Goal: Transaction & Acquisition: Book appointment/travel/reservation

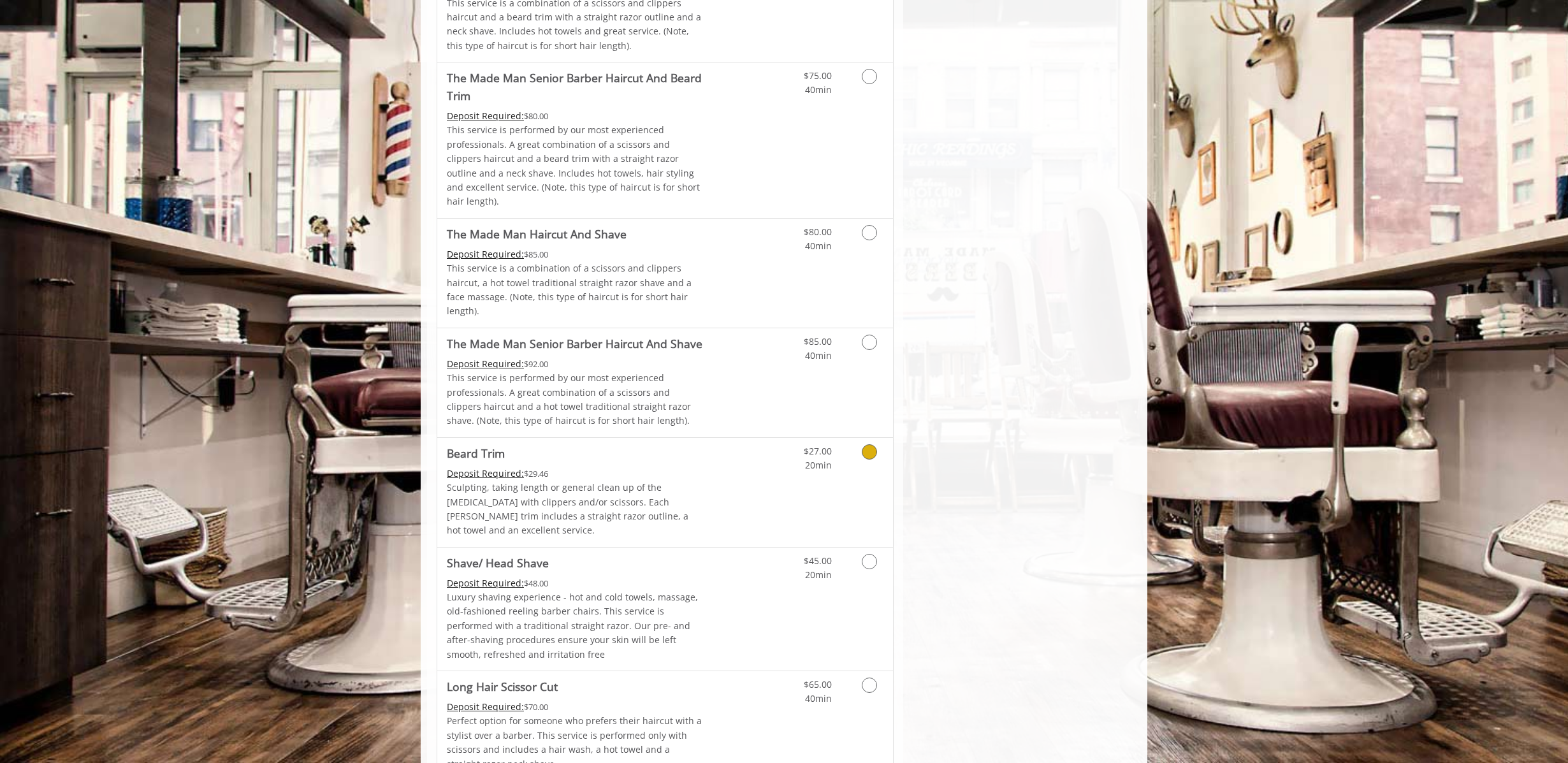
scroll to position [1147, 0]
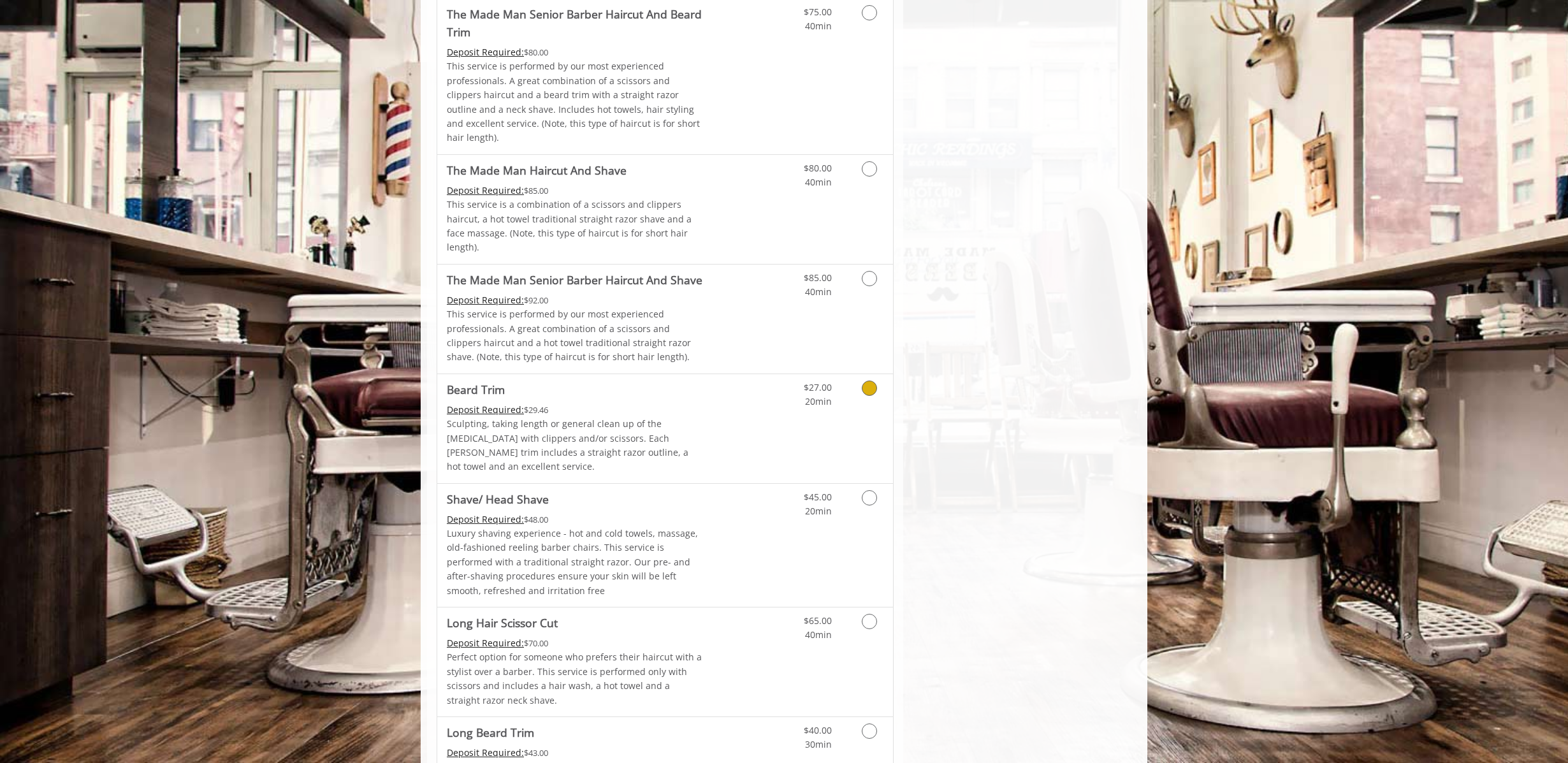
click at [869, 381] on icon "Grooming services" at bounding box center [870, 388] width 16 height 16
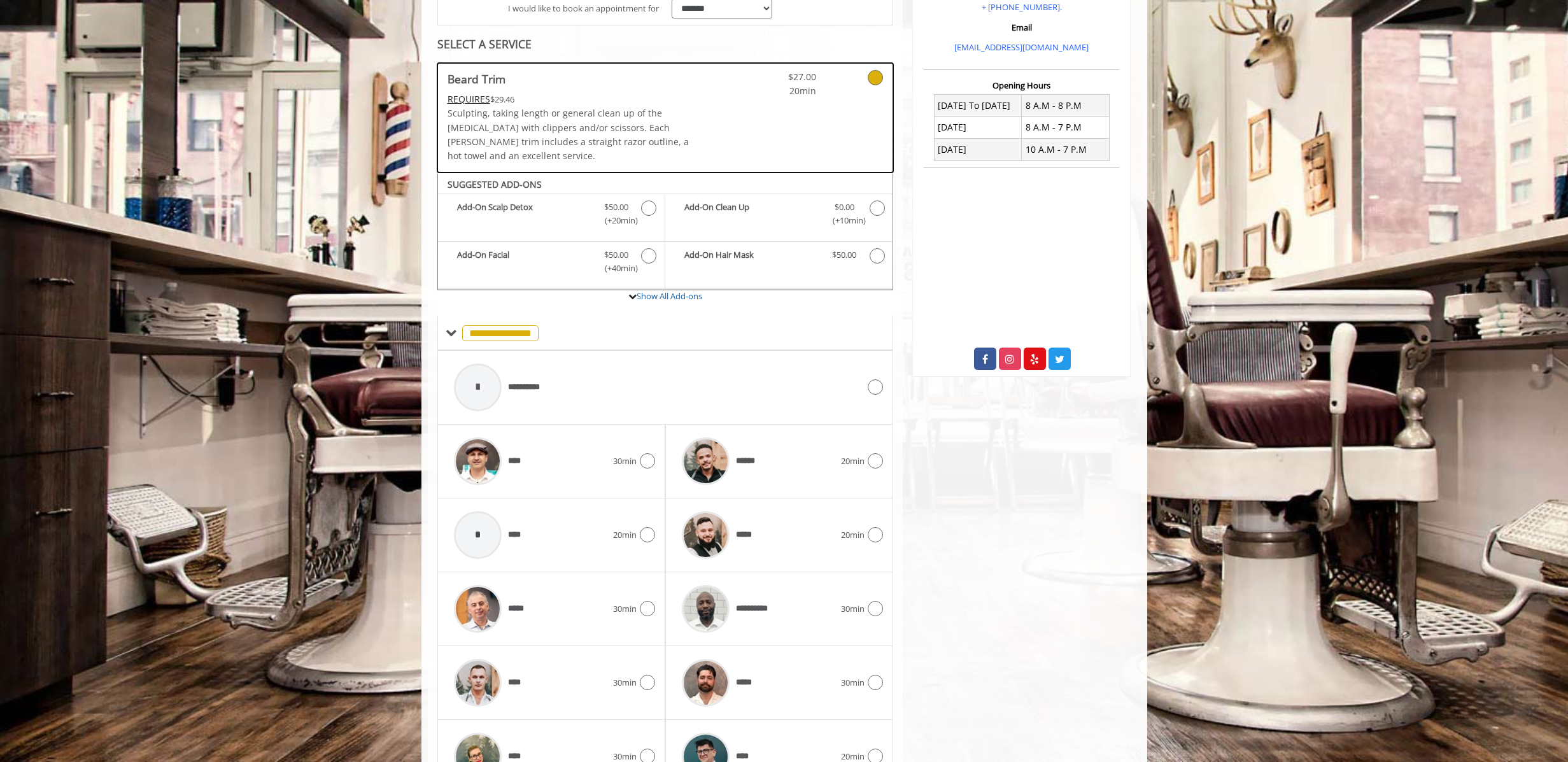
scroll to position [336, 0]
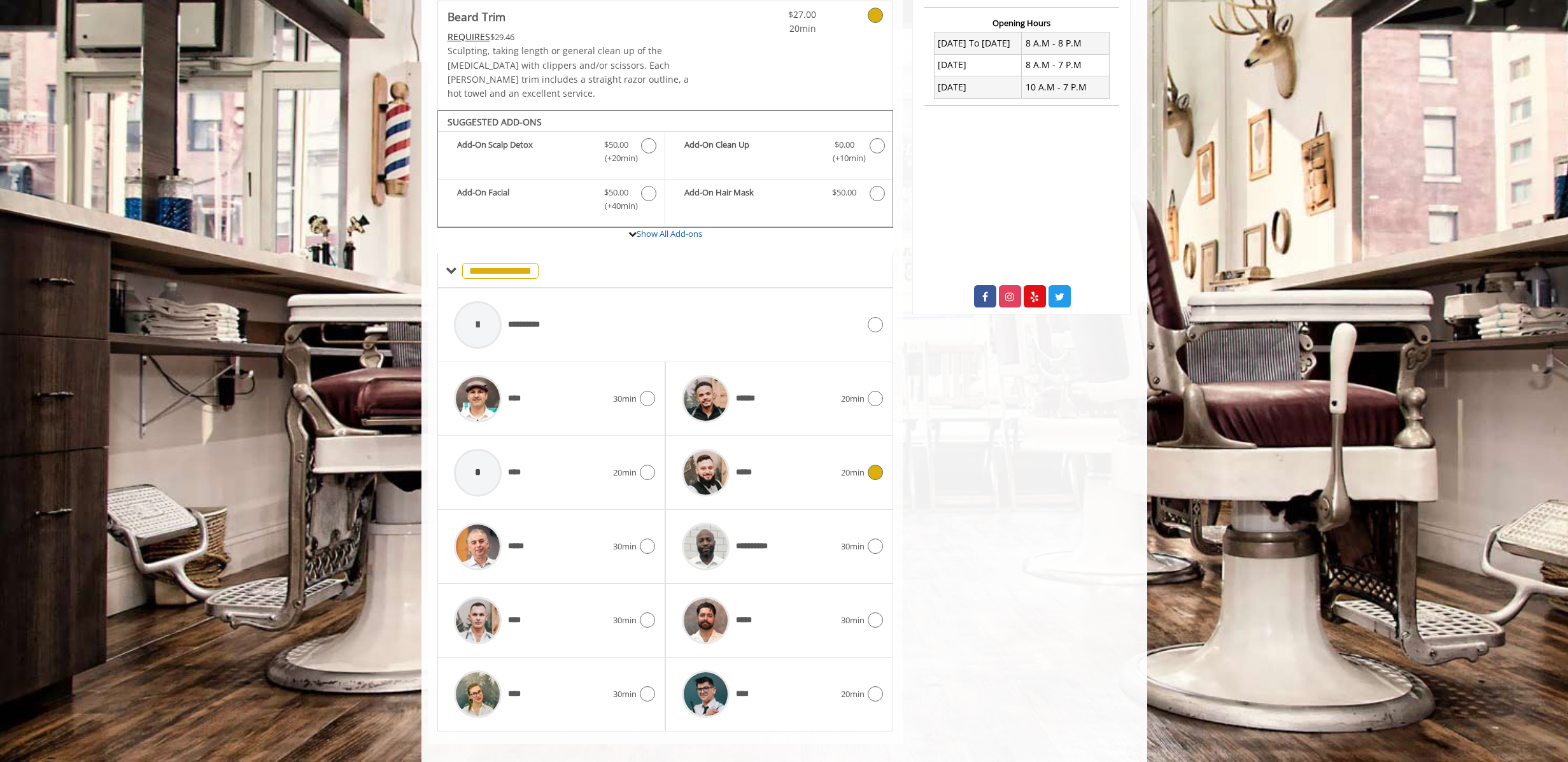
click at [791, 467] on div "*****" at bounding box center [758, 473] width 165 height 61
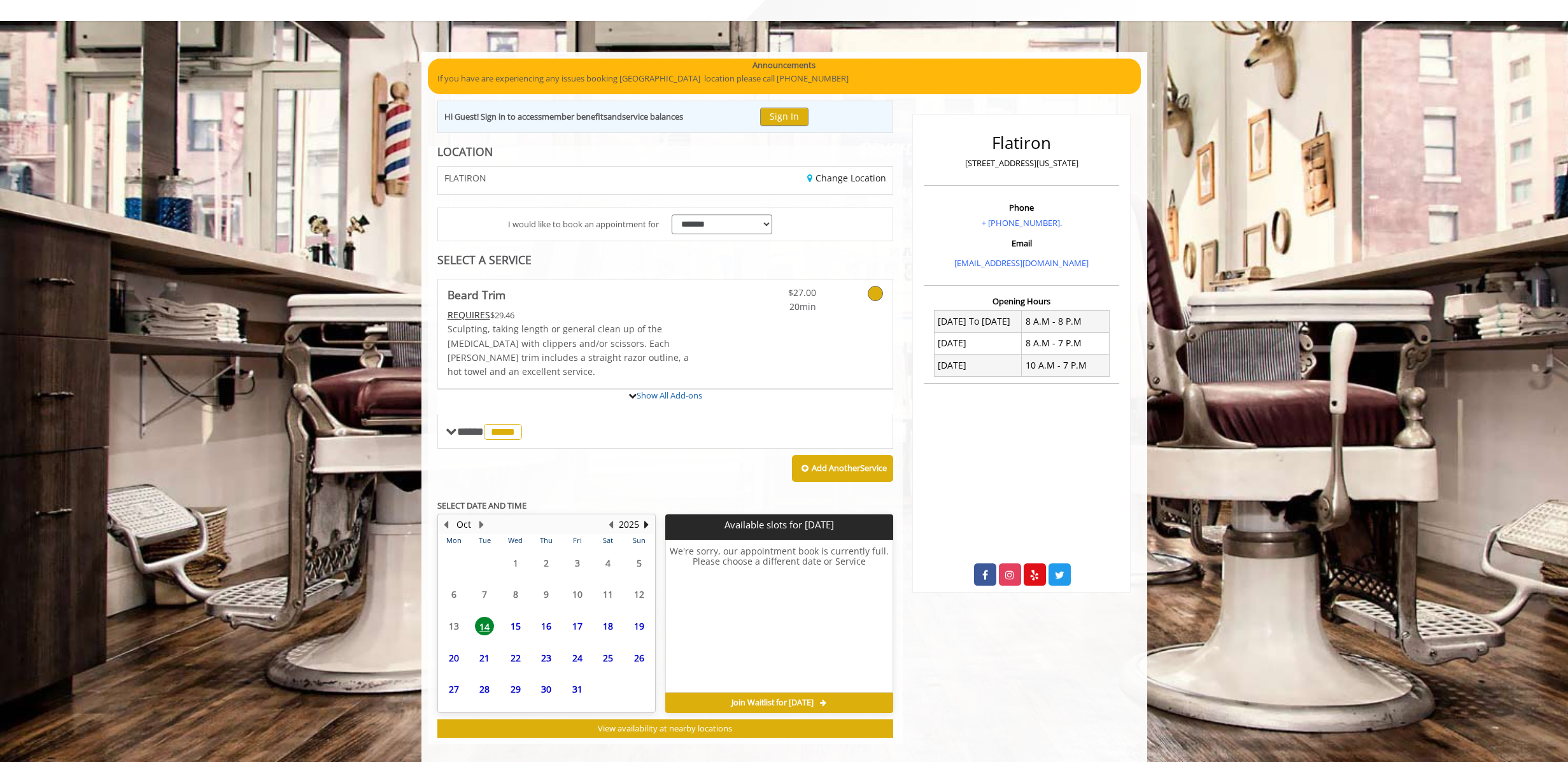
scroll to position [175, 0]
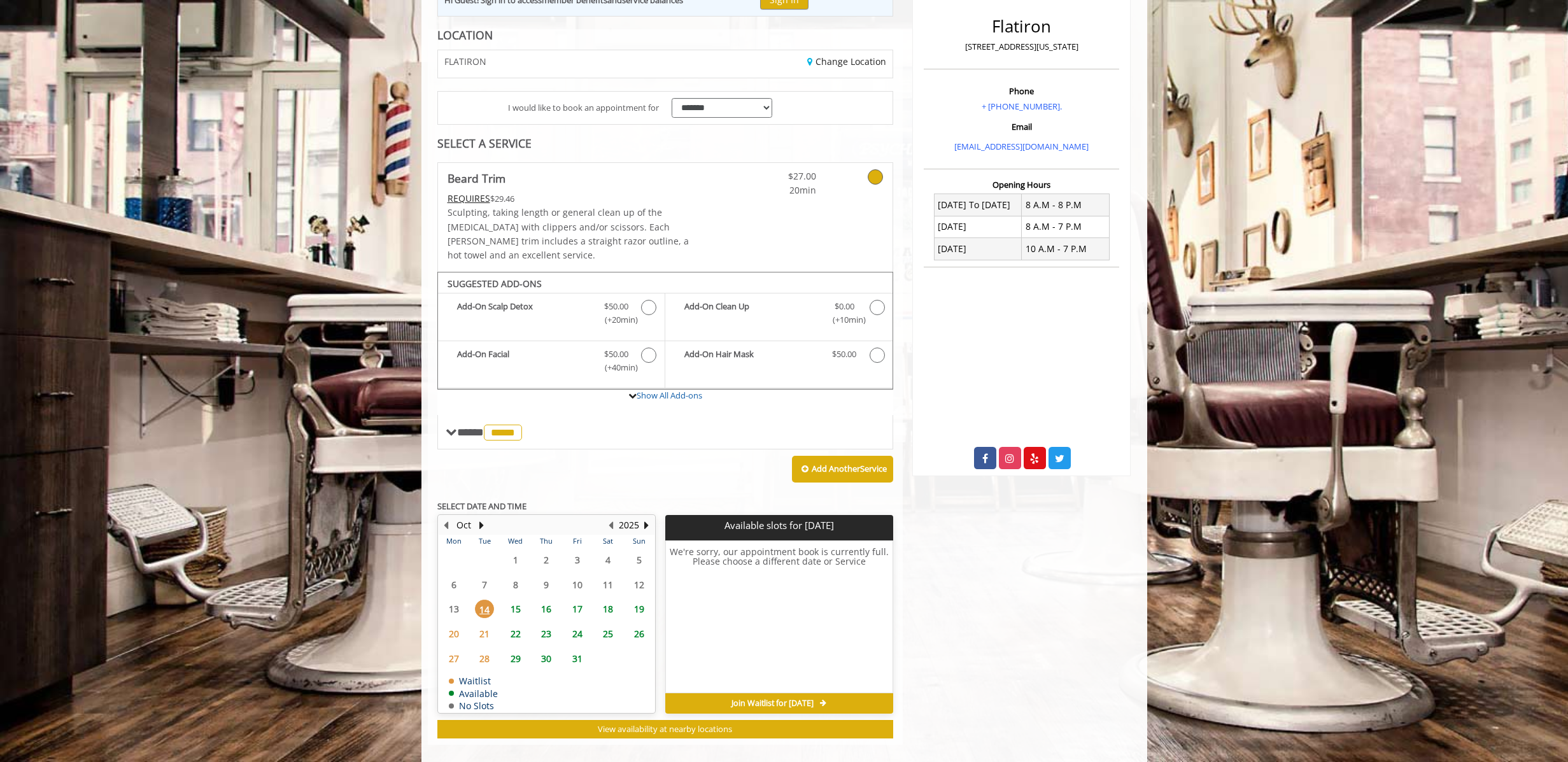
click at [512, 600] on span "15" at bounding box center [515, 609] width 19 height 19
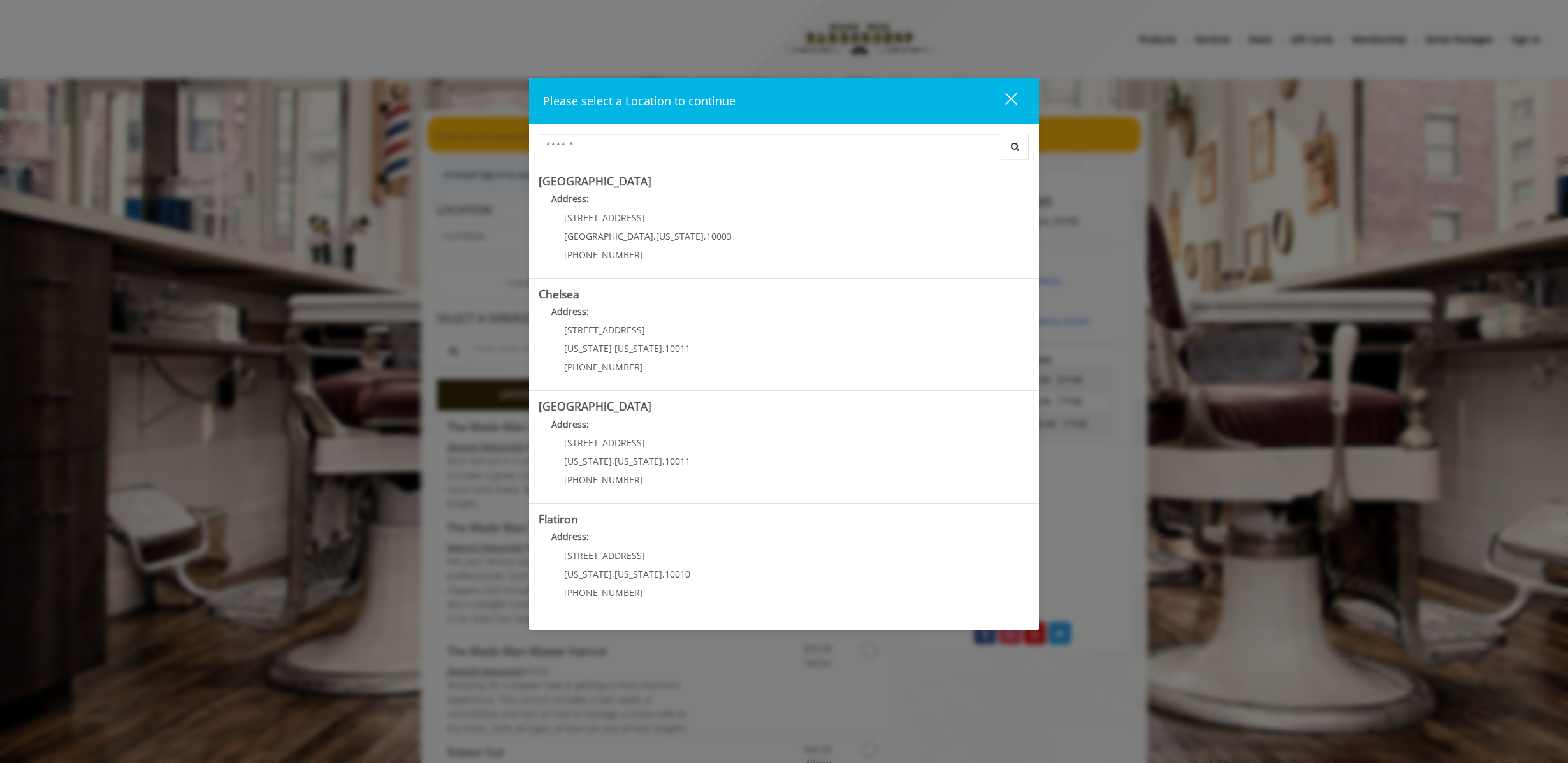
click at [1004, 93] on div "close" at bounding box center [1003, 101] width 26 height 19
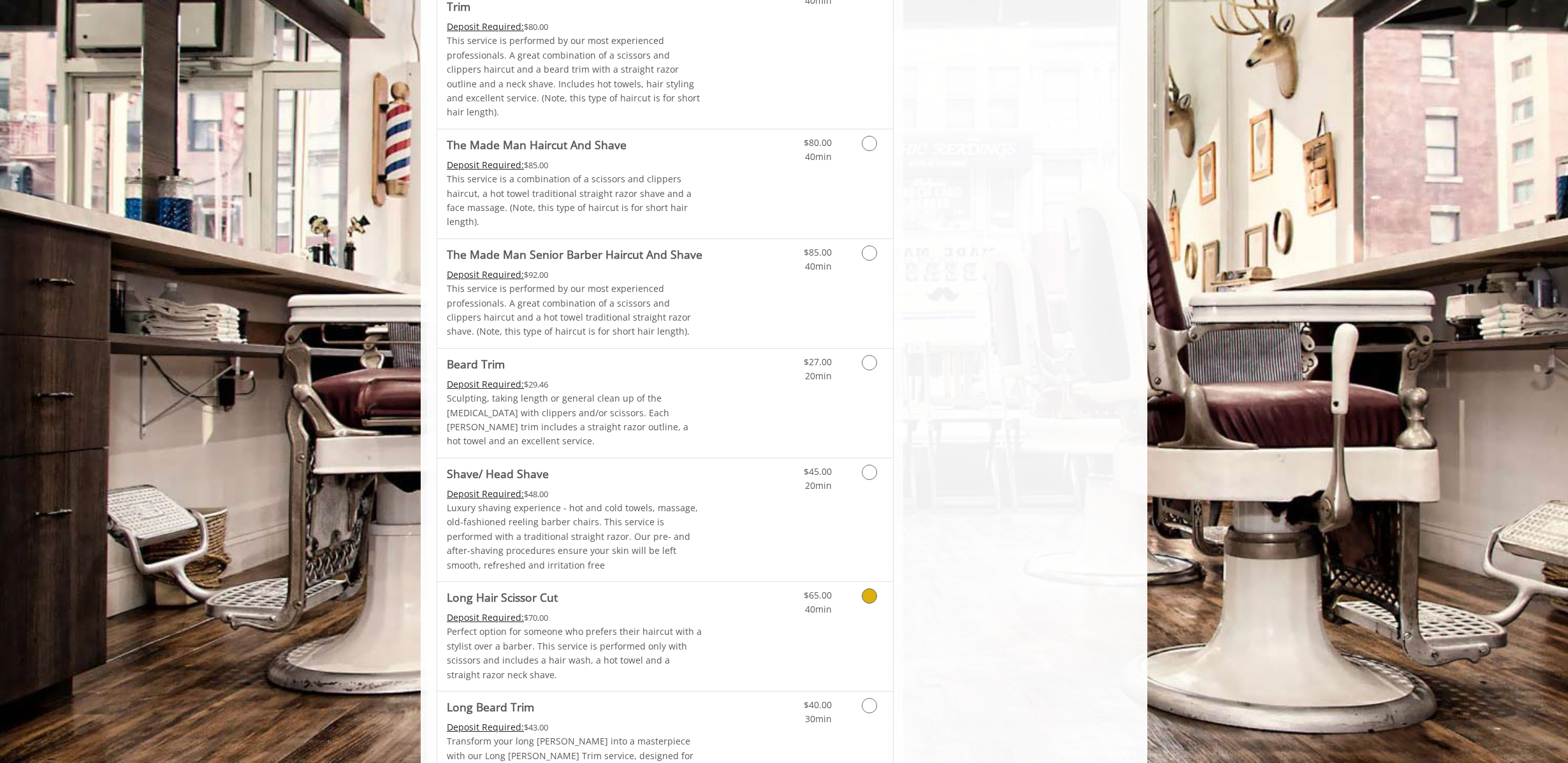
scroll to position [1156, 0]
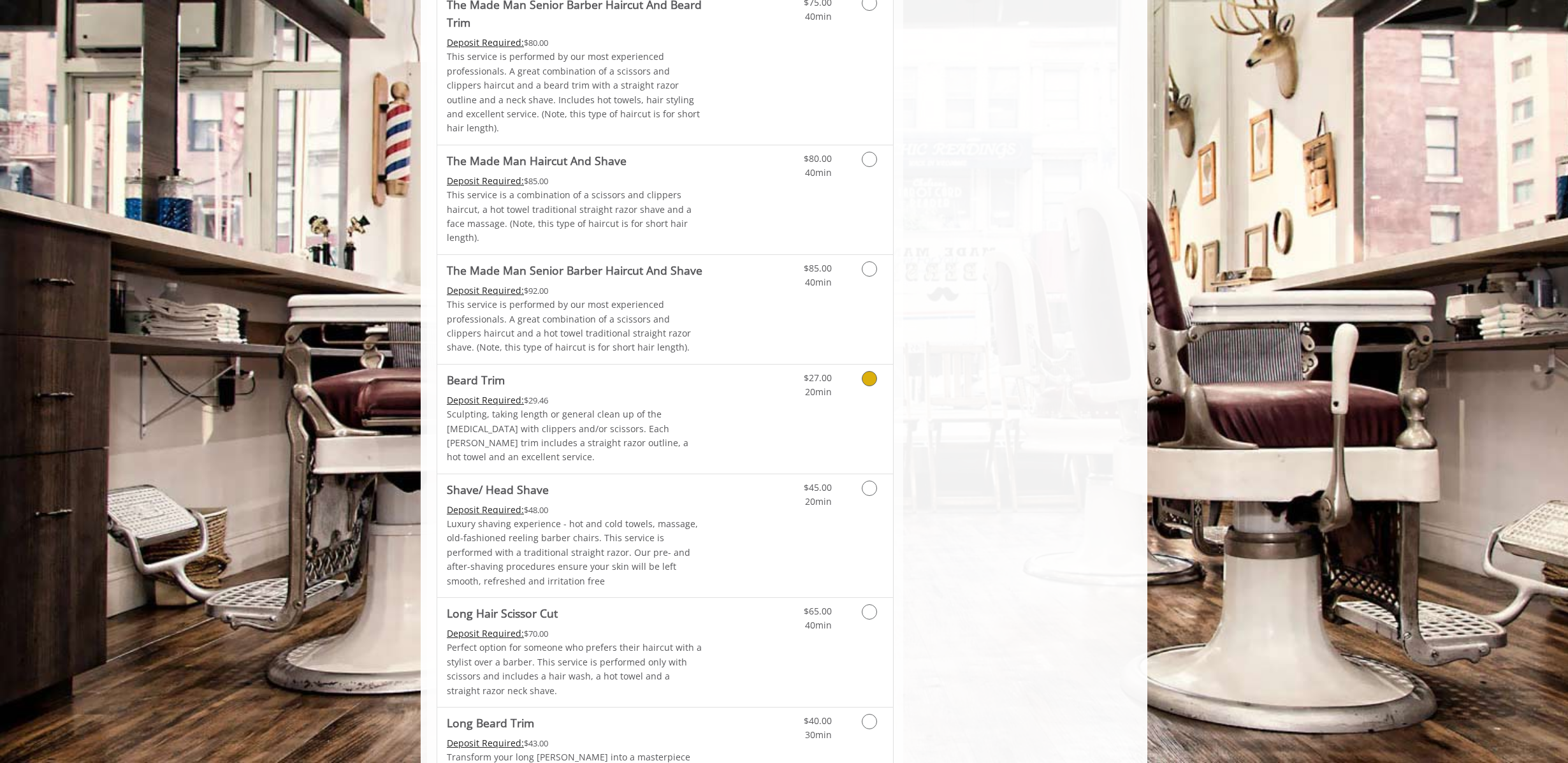
click at [871, 371] on icon "Grooming services" at bounding box center [870, 378] width 16 height 16
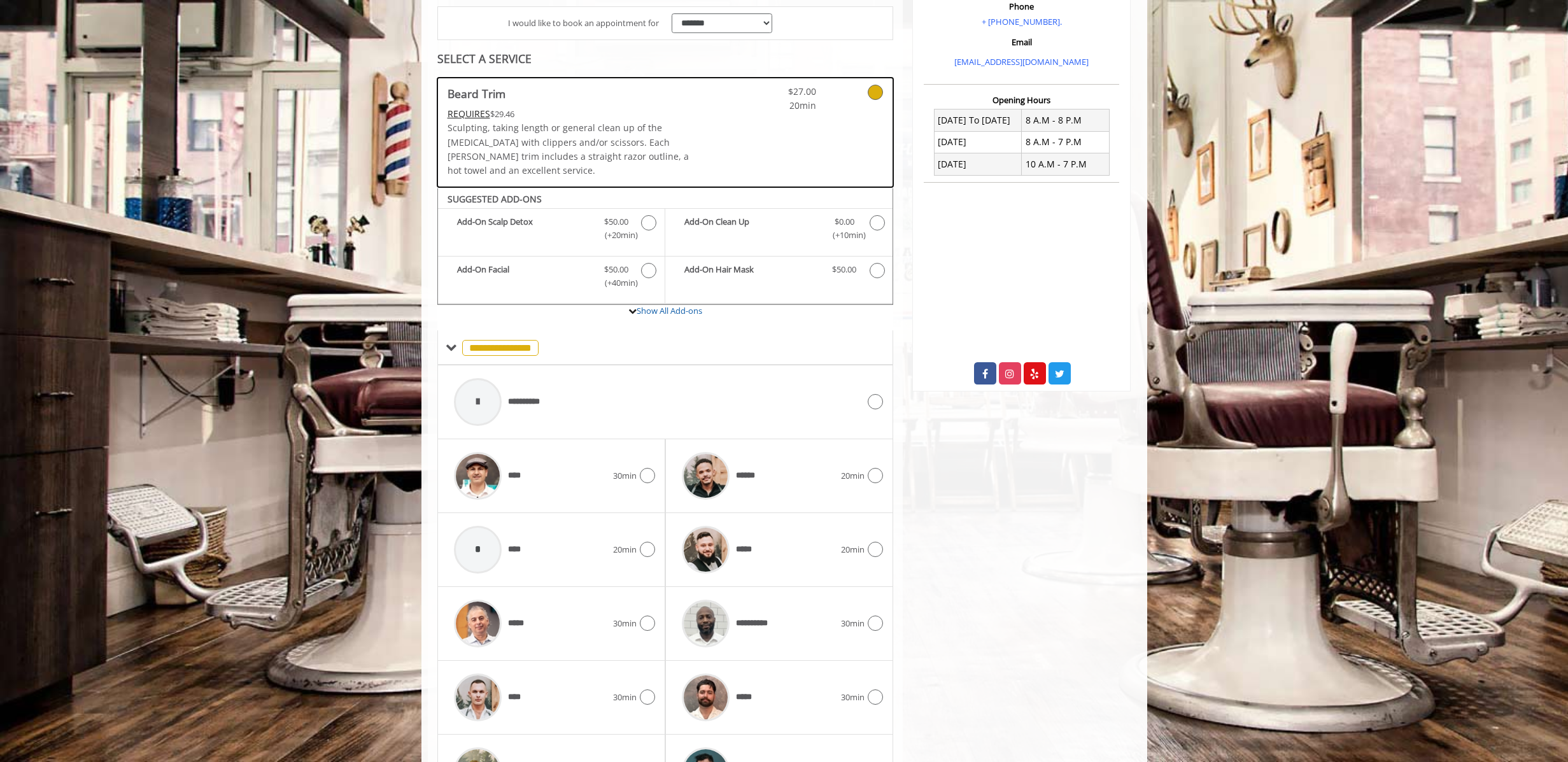
scroll to position [336, 0]
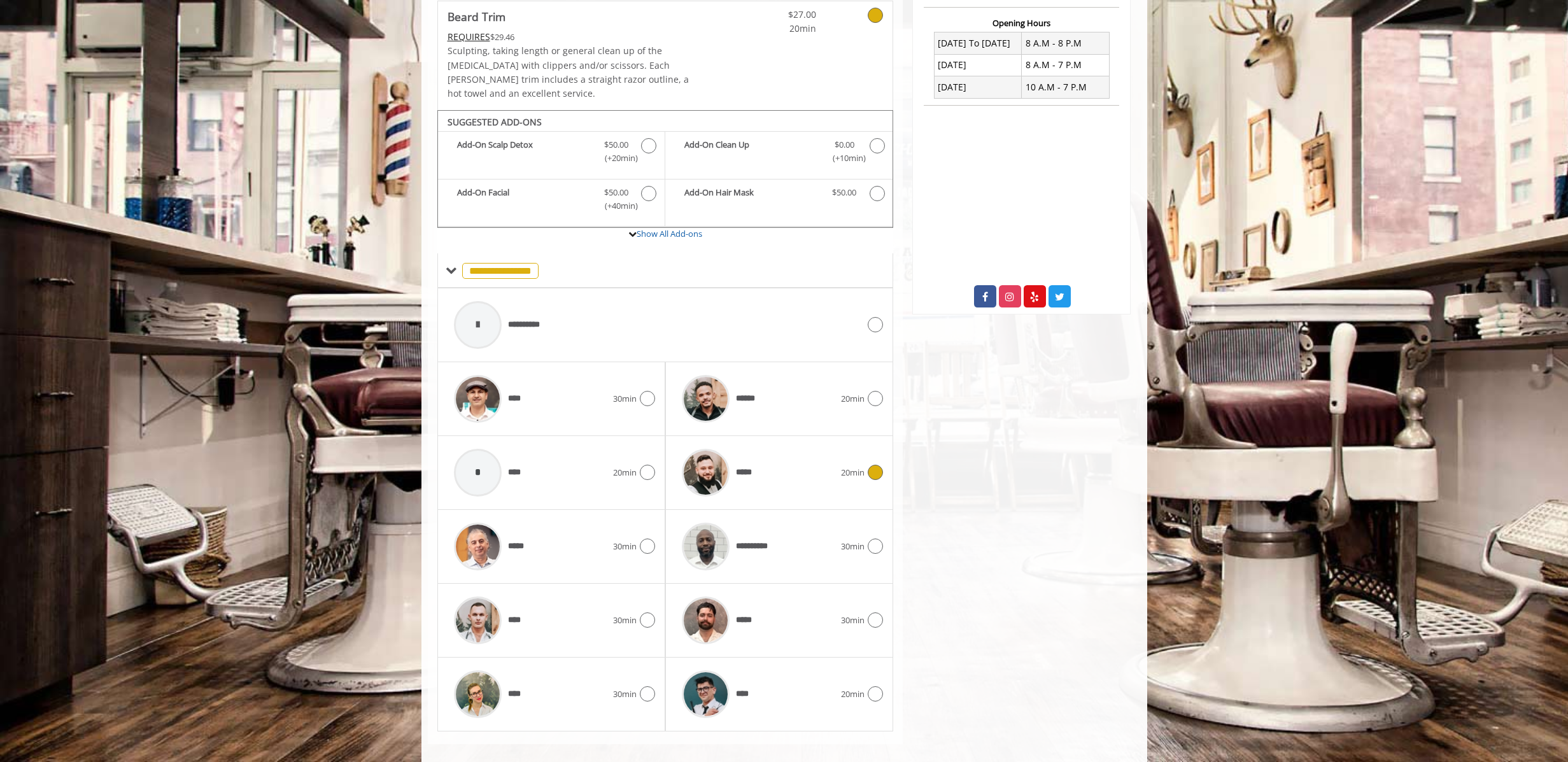
click at [859, 466] on span "20min" at bounding box center [852, 472] width 23 height 13
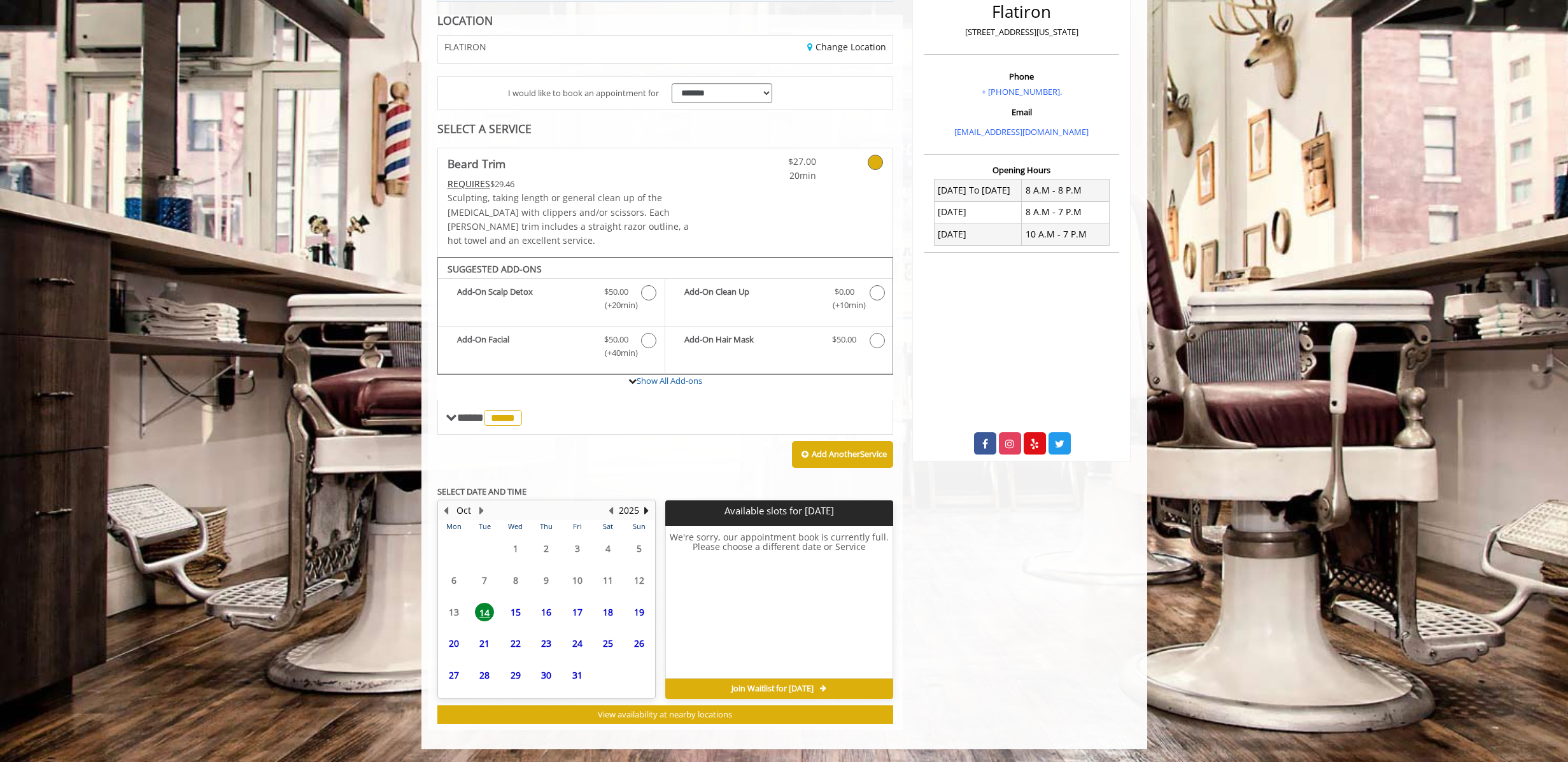
scroll to position [175, 0]
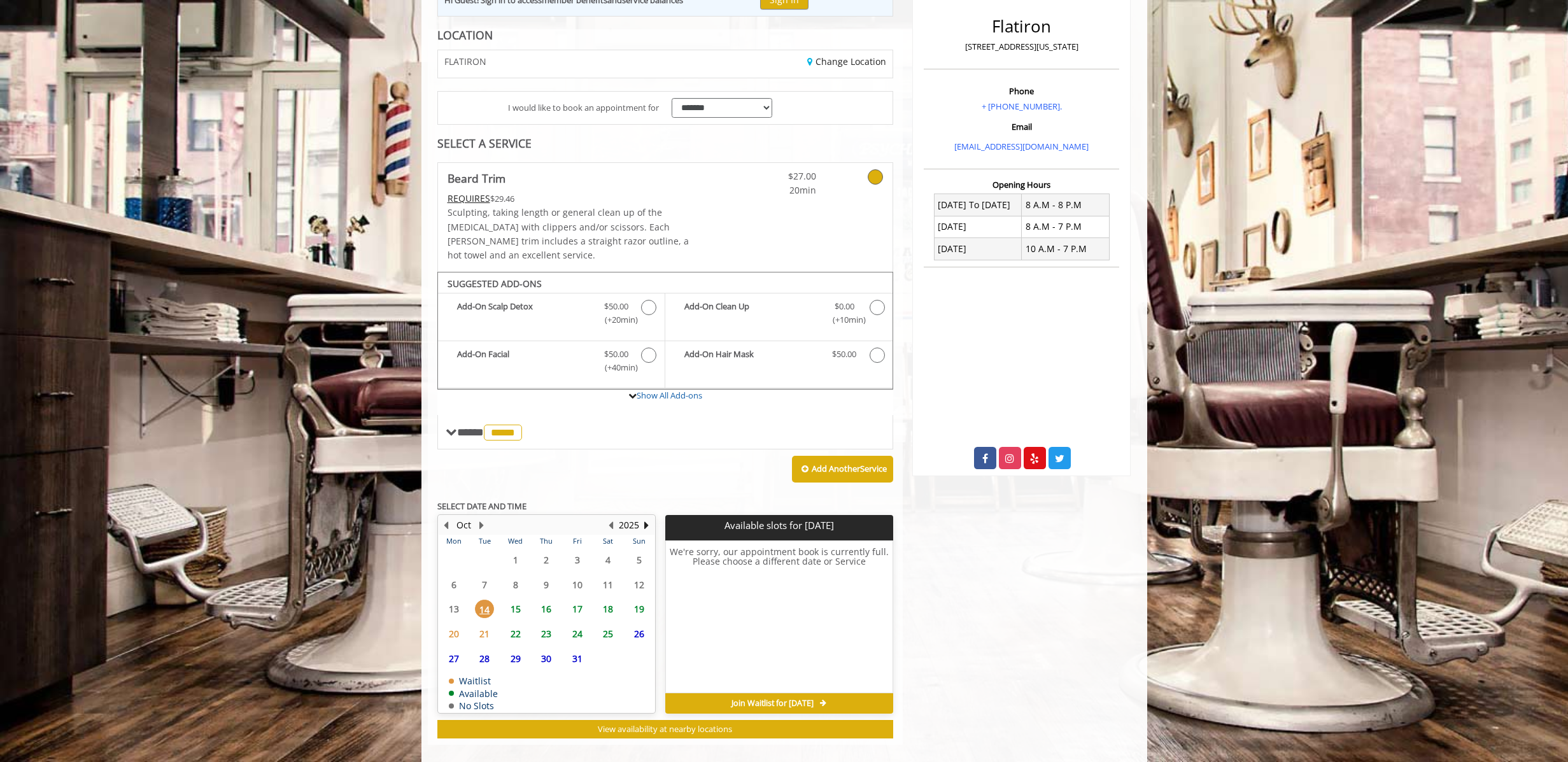
click at [514, 600] on span "15" at bounding box center [515, 609] width 19 height 19
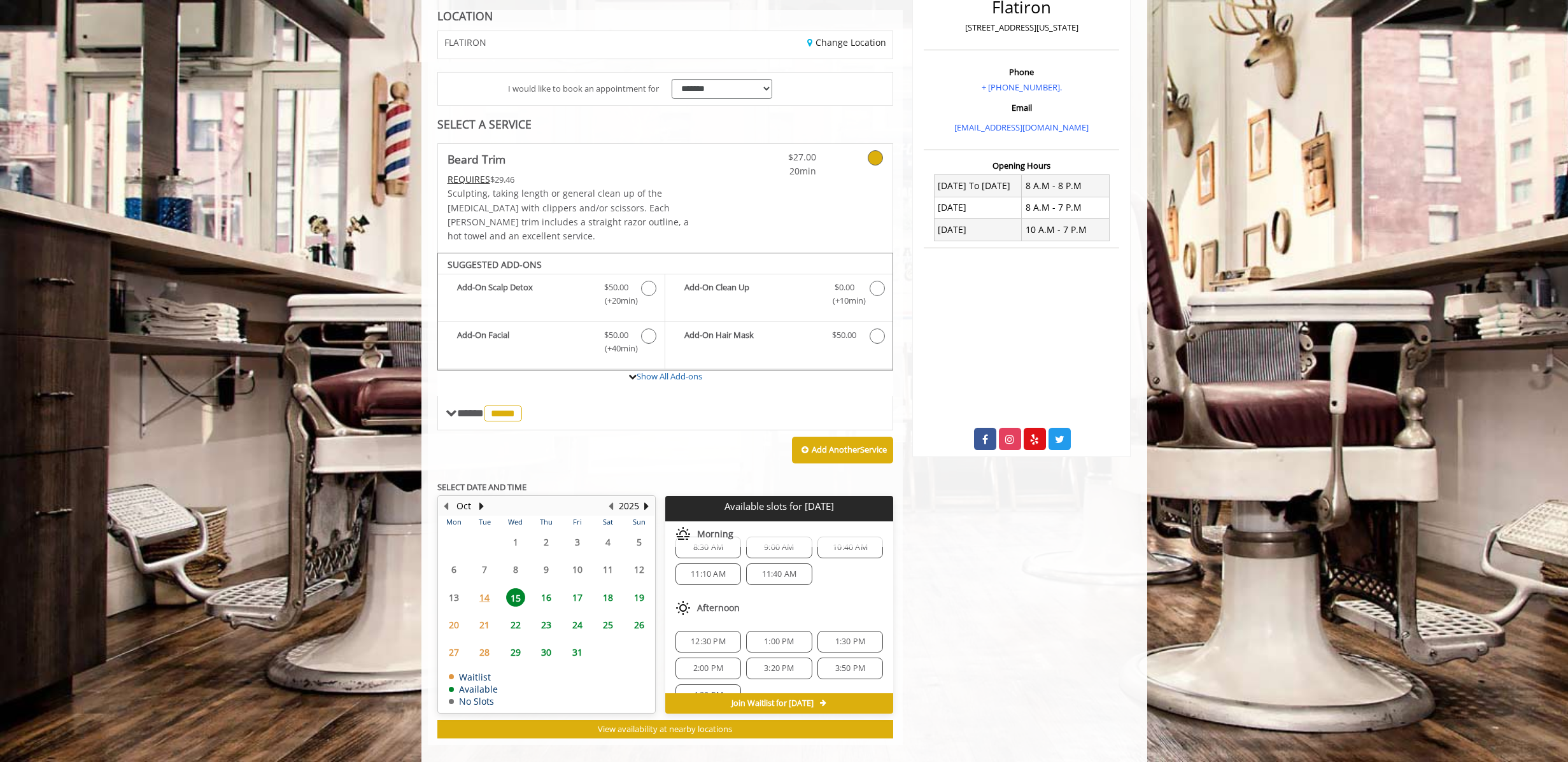
scroll to position [0, 0]
click at [546, 588] on span "16" at bounding box center [546, 597] width 19 height 19
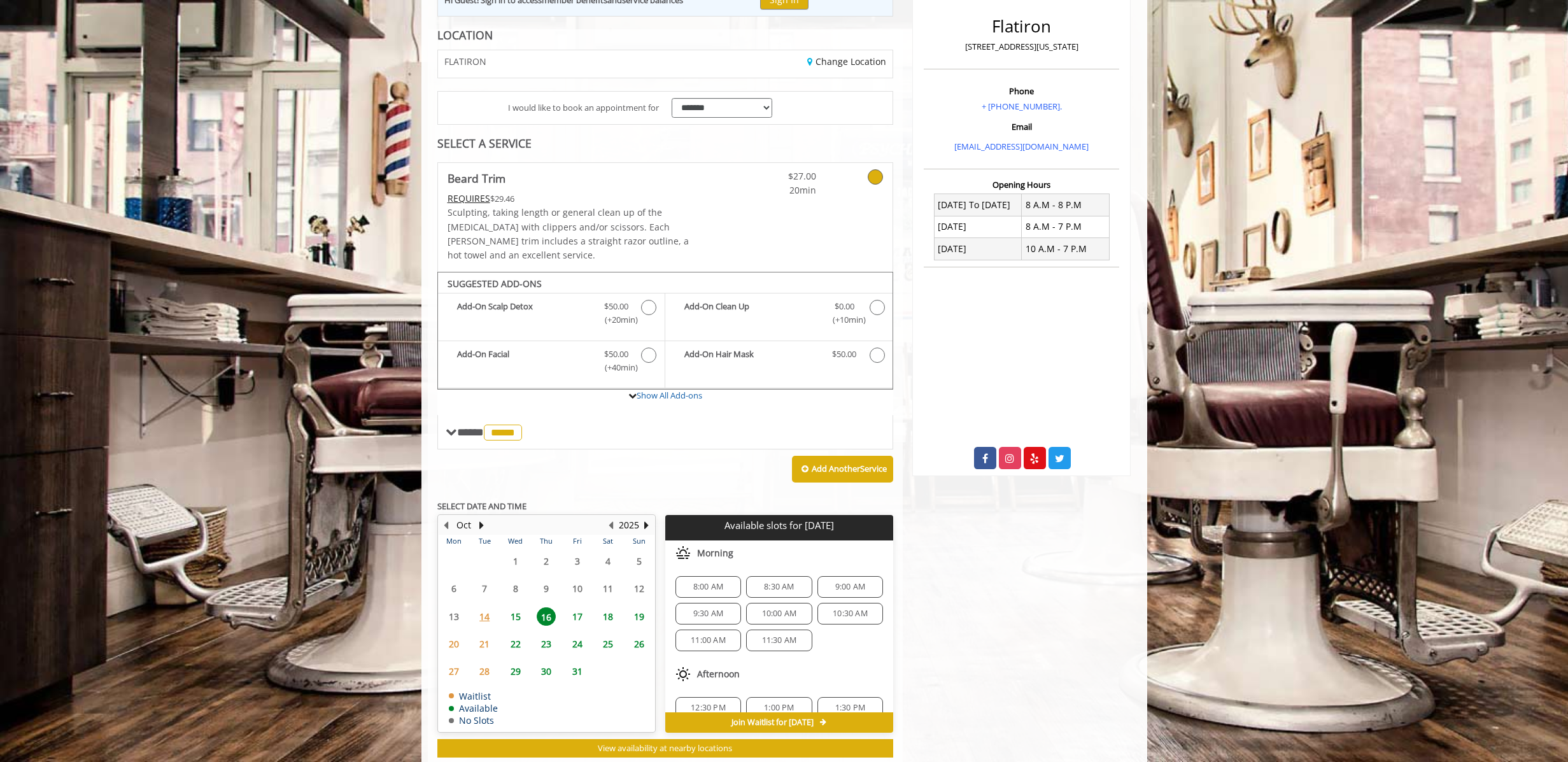
scroll to position [193, 0]
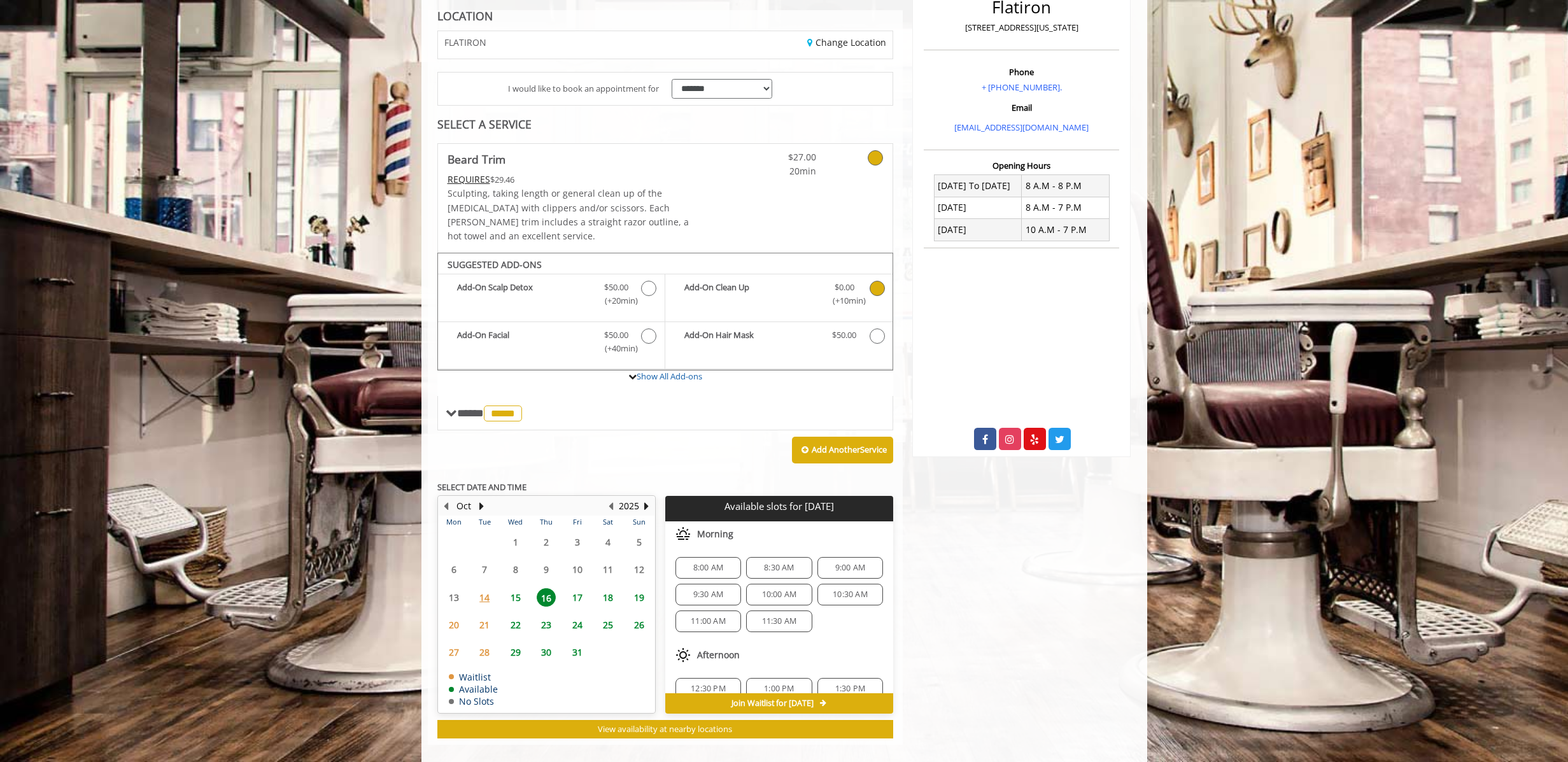
click at [878, 281] on icon "Beard Trim Add-onS" at bounding box center [877, 289] width 16 height 16
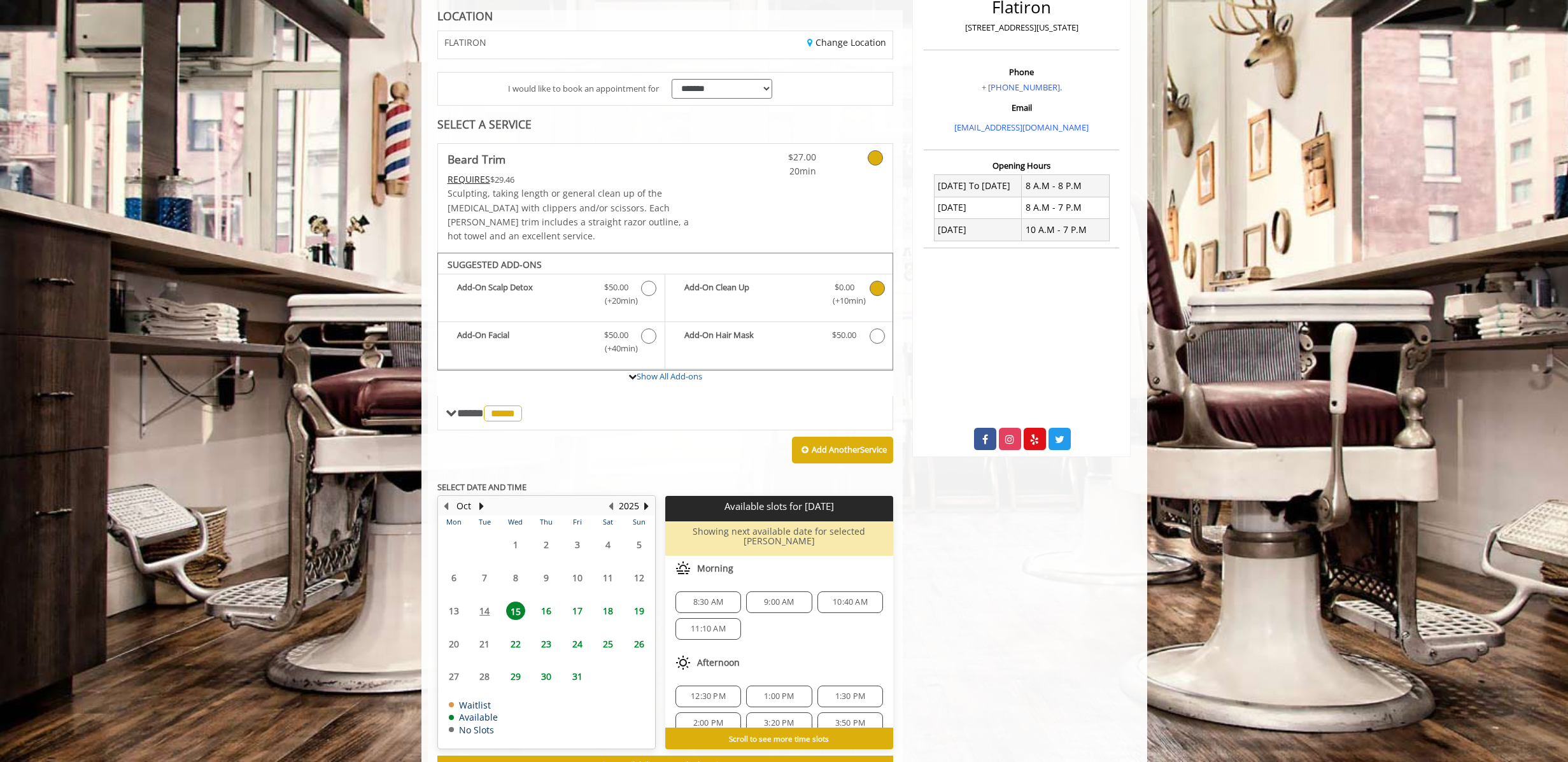
scroll to position [220, 0]
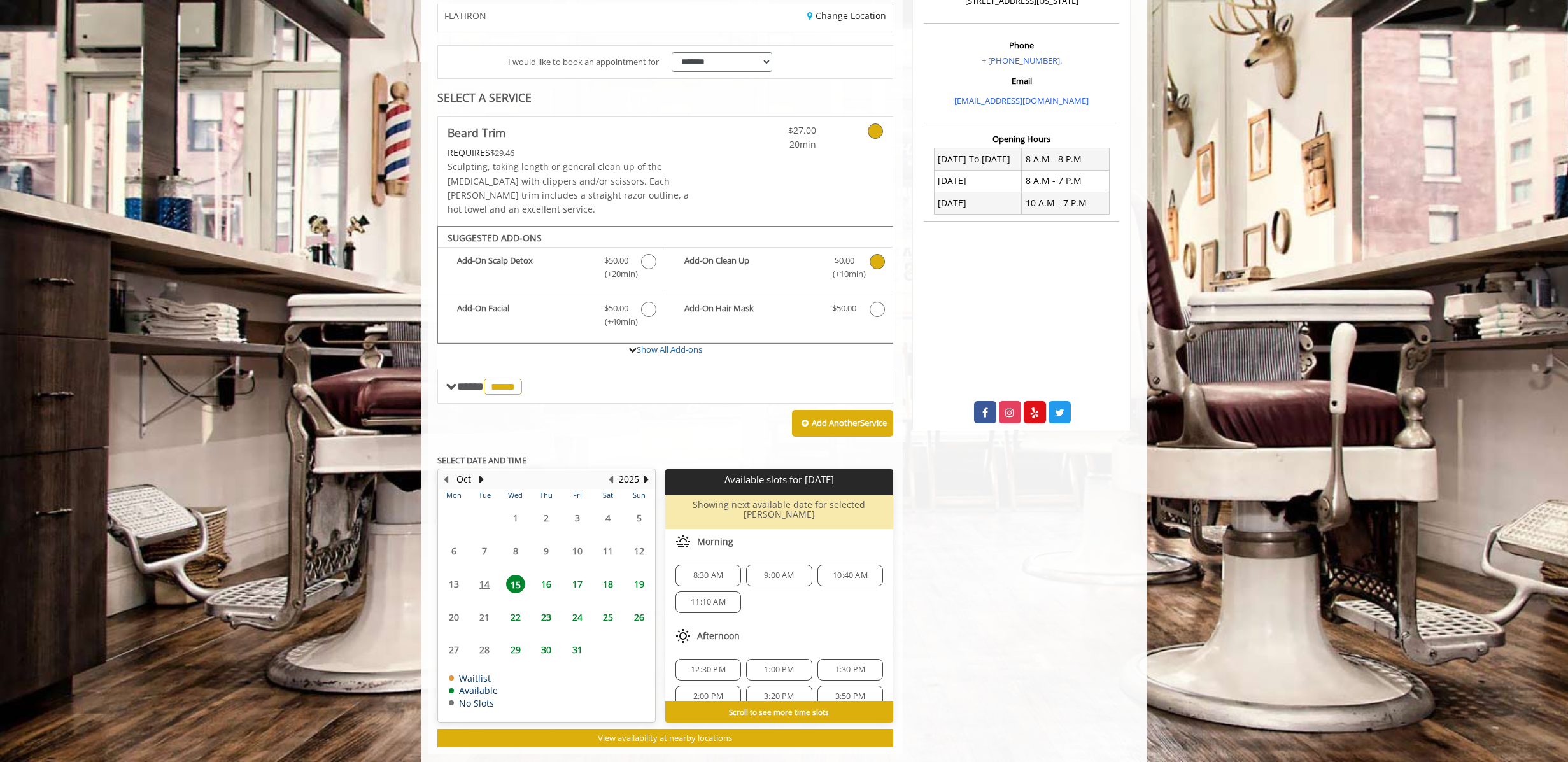
click at [546, 575] on span "16" at bounding box center [546, 584] width 19 height 19
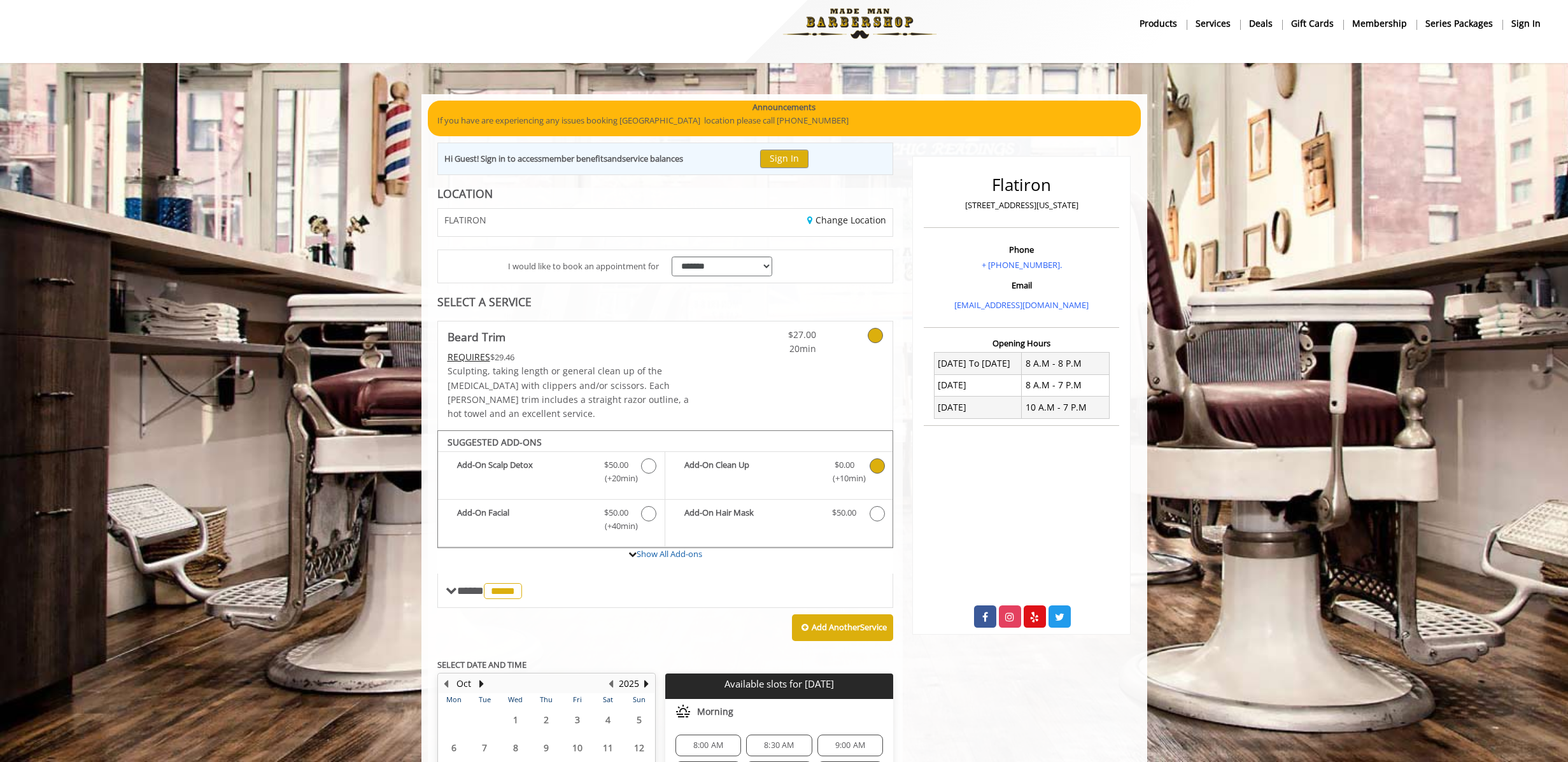
scroll to position [0, 0]
